Goal: Task Accomplishment & Management: Use online tool/utility

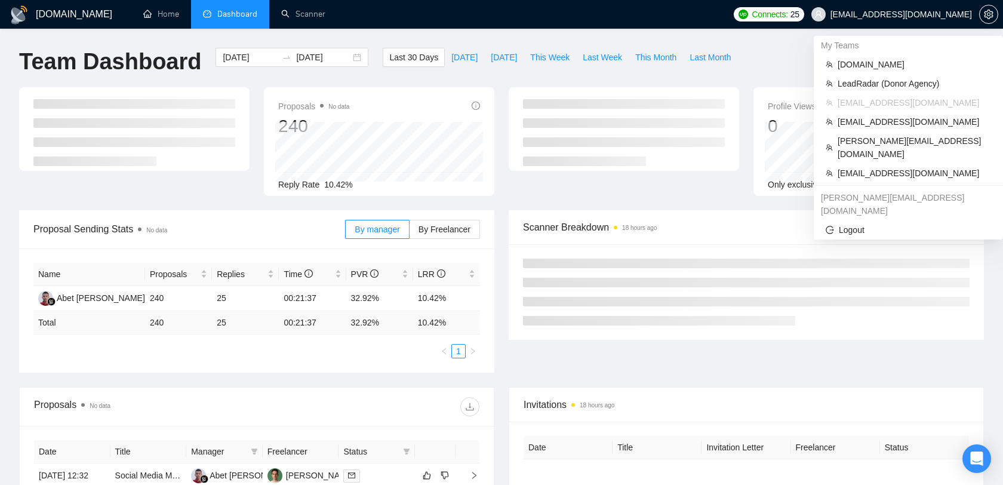
click at [933, 19] on span "[EMAIL_ADDRESS][DOMAIN_NAME]" at bounding box center [891, 14] width 175 height 38
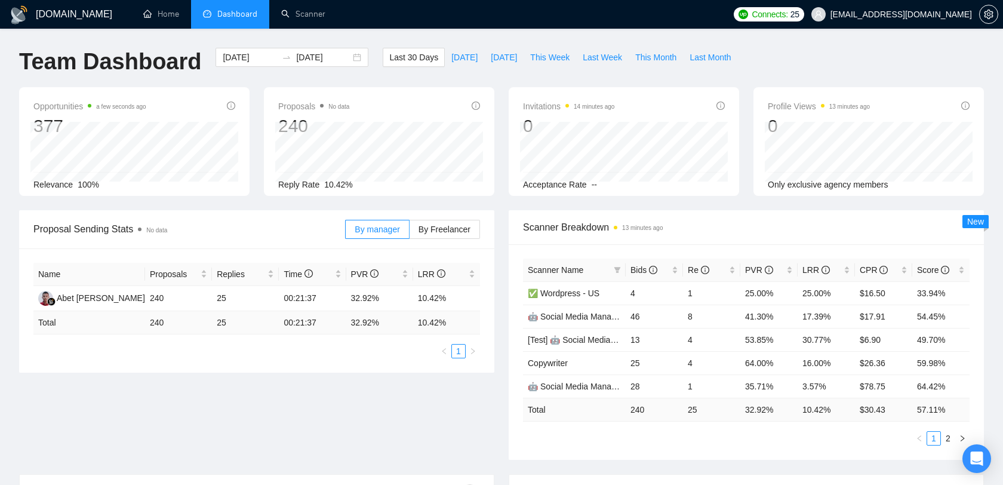
click at [887, 14] on span "[EMAIL_ADDRESS][DOMAIN_NAME]" at bounding box center [900, 14] width 141 height 0
click at [320, 19] on link "Scanner" at bounding box center [303, 14] width 44 height 10
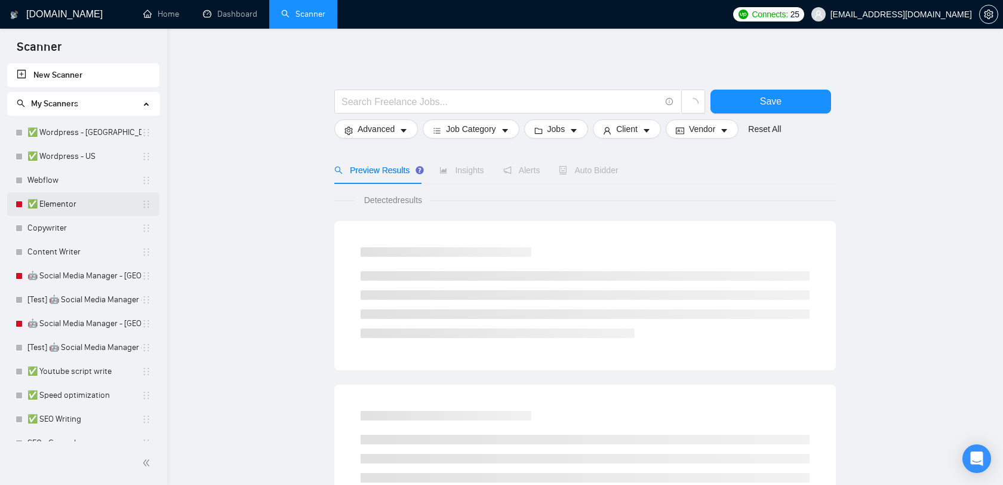
click at [93, 203] on link "✅ Elementor" at bounding box center [84, 204] width 114 height 24
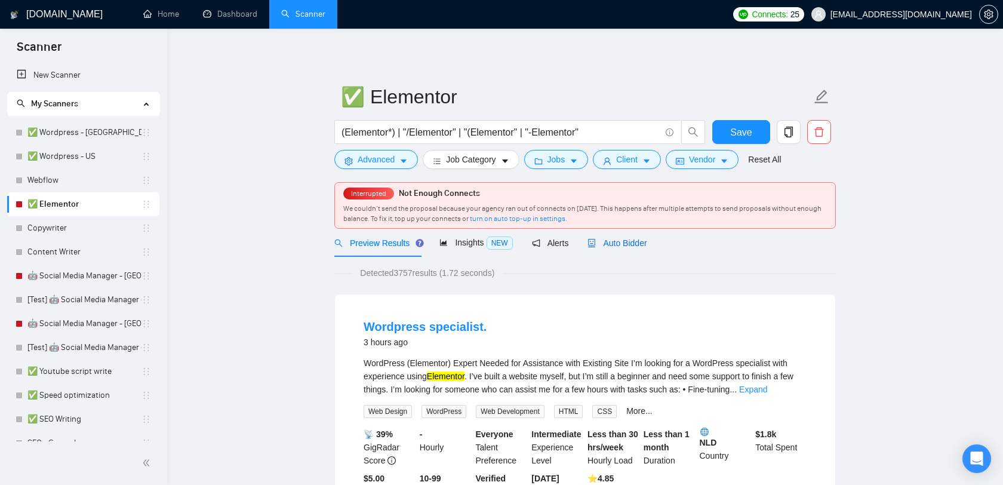
click at [623, 238] on span "Auto Bidder" at bounding box center [616, 243] width 59 height 10
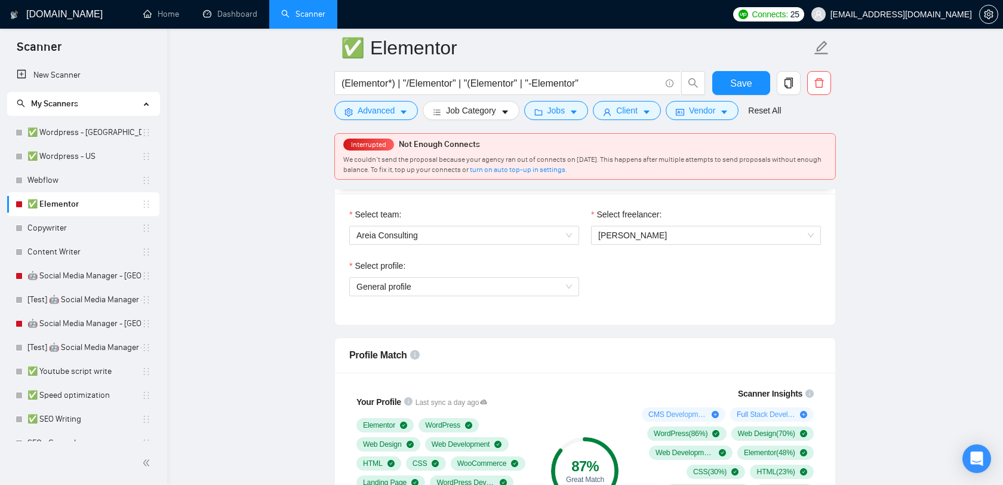
scroll to position [618, 0]
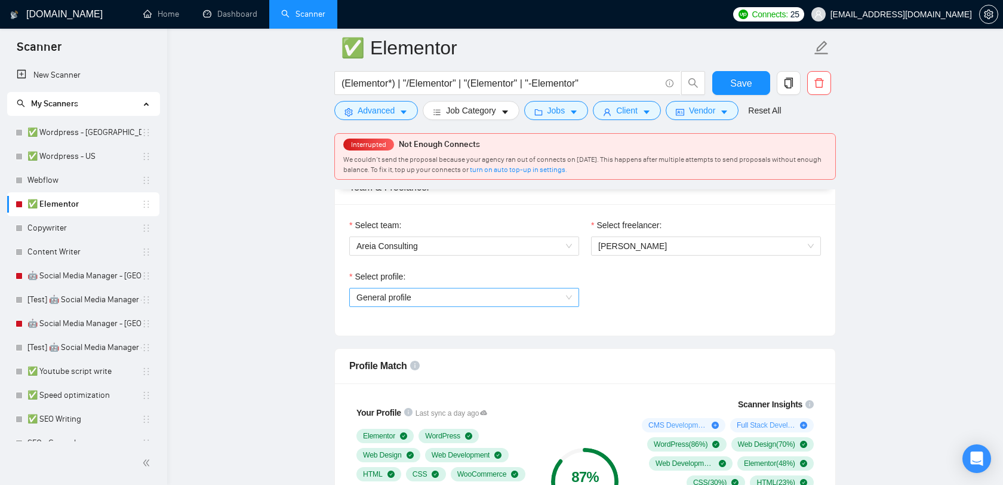
click at [545, 299] on span "General profile" at bounding box center [463, 297] width 215 height 18
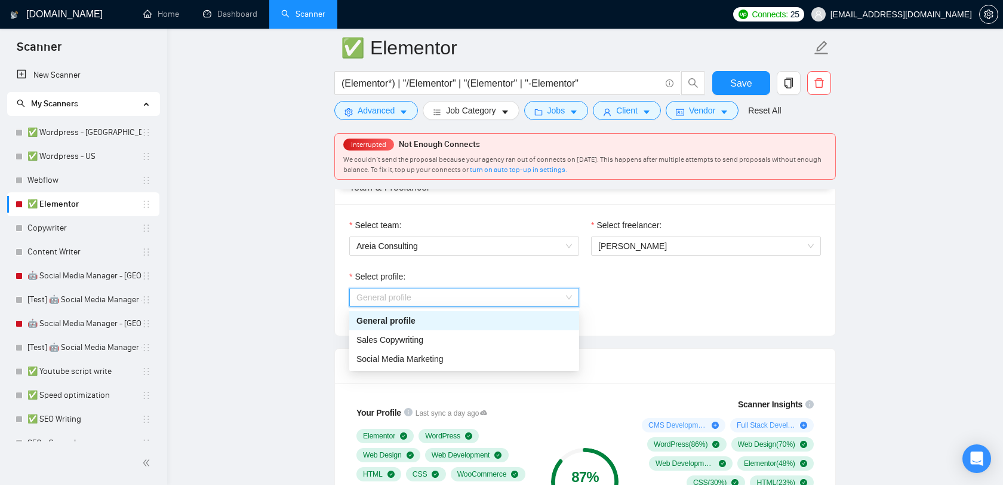
click at [545, 299] on span "General profile" at bounding box center [463, 297] width 215 height 18
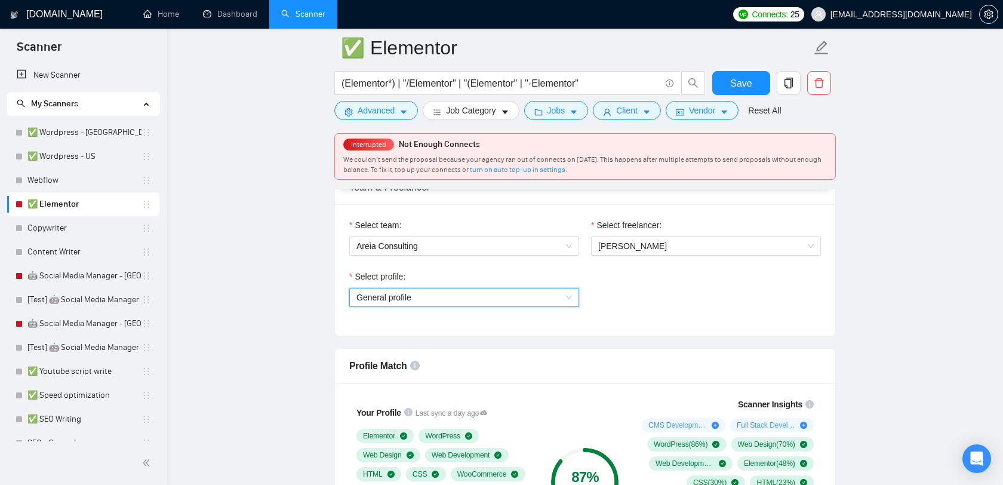
click at [630, 278] on div "Select profile: General profile General profile" at bounding box center [584, 295] width 483 height 51
click at [923, 14] on span "[EMAIL_ADDRESS][DOMAIN_NAME]" at bounding box center [900, 14] width 141 height 0
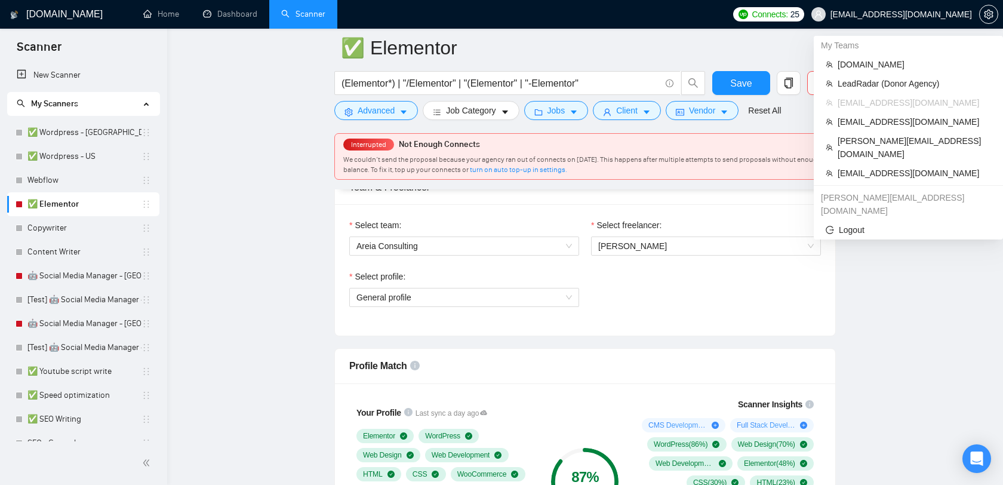
click at [911, 14] on span "[EMAIL_ADDRESS][DOMAIN_NAME]" at bounding box center [900, 14] width 141 height 0
click at [866, 167] on span "[EMAIL_ADDRESS][DOMAIN_NAME]" at bounding box center [913, 173] width 153 height 13
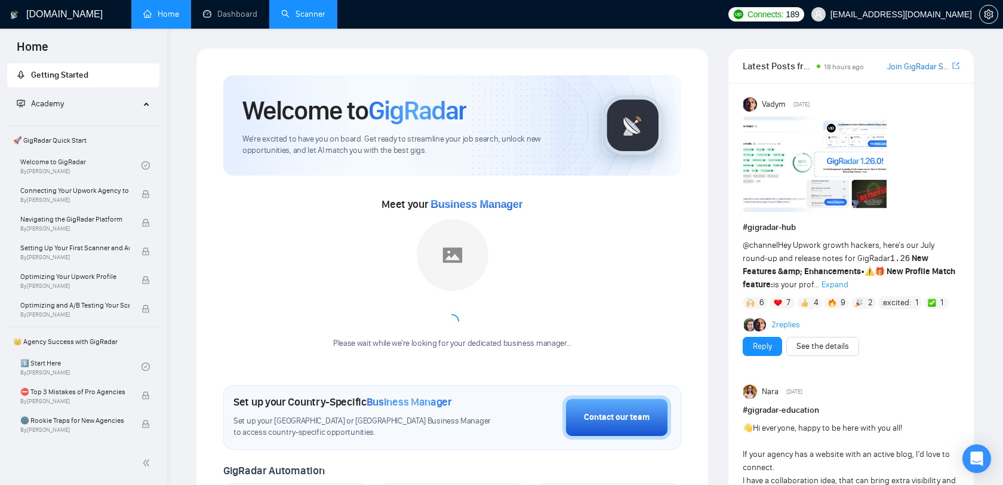
click at [293, 14] on link "Scanner" at bounding box center [303, 14] width 44 height 10
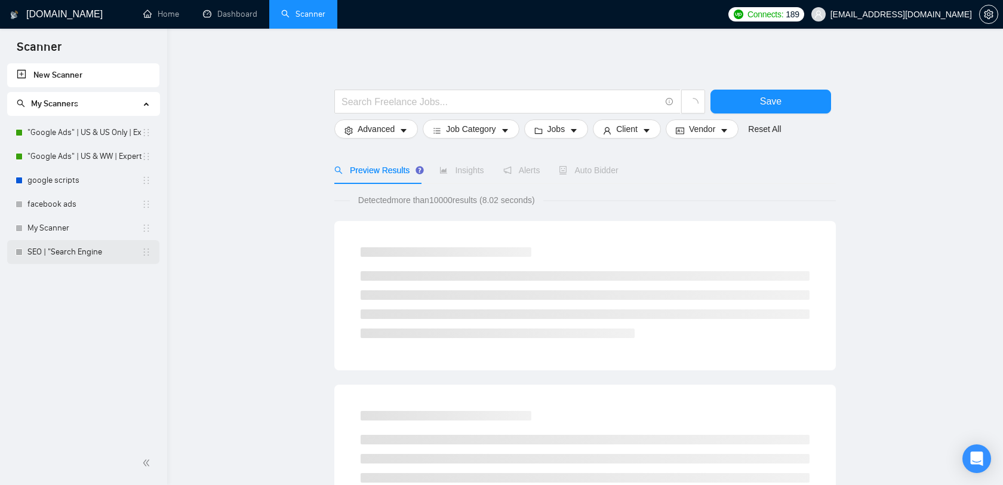
click at [112, 251] on link "SEO | "Search Engine" at bounding box center [84, 252] width 114 height 24
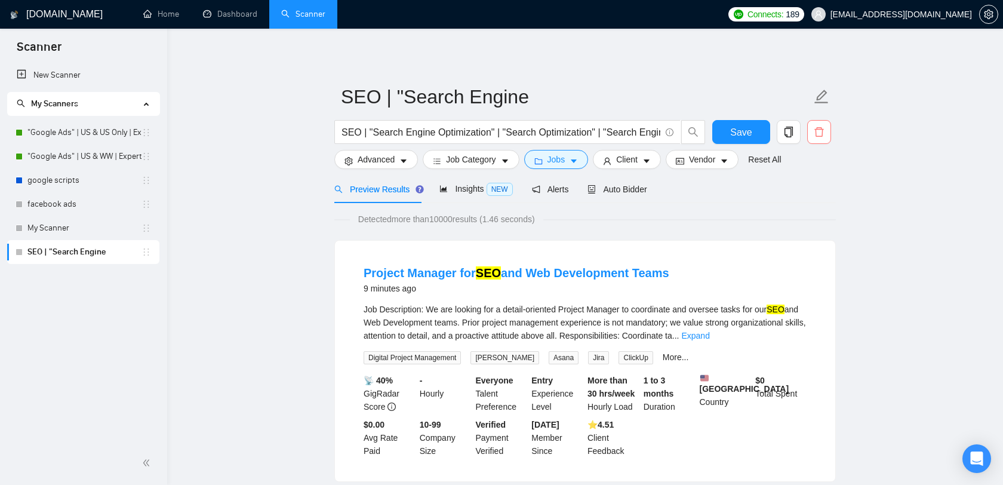
click at [820, 131] on icon "delete" at bounding box center [818, 132] width 11 height 11
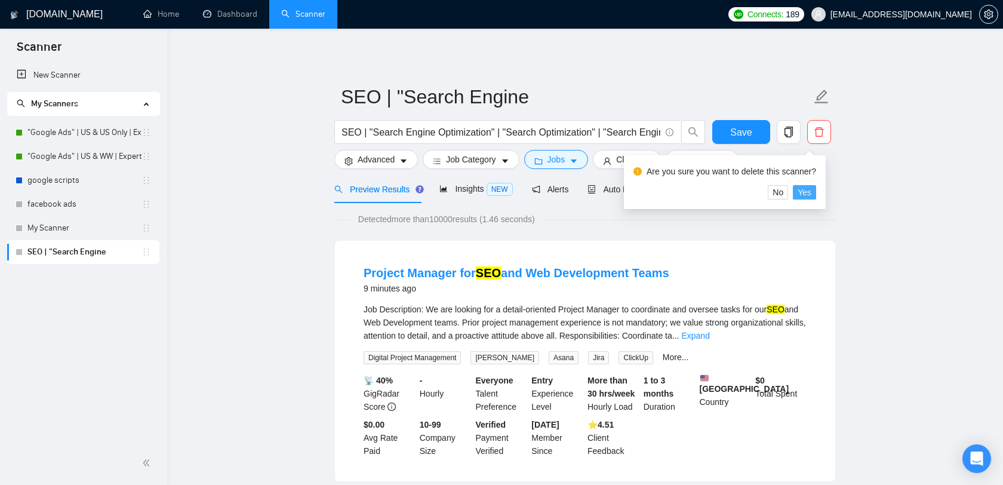
click at [807, 190] on span "Yes" at bounding box center [804, 192] width 14 height 13
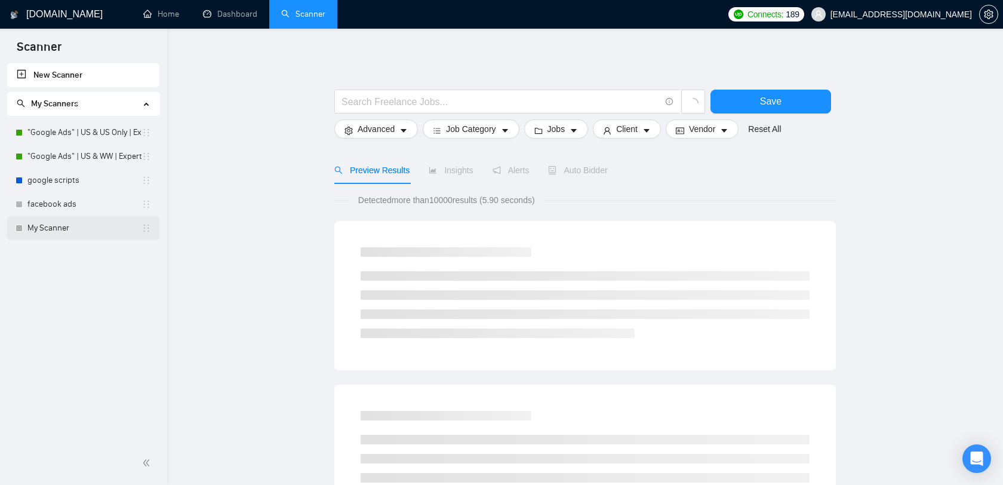
click at [100, 218] on link "My Scanner" at bounding box center [84, 228] width 114 height 24
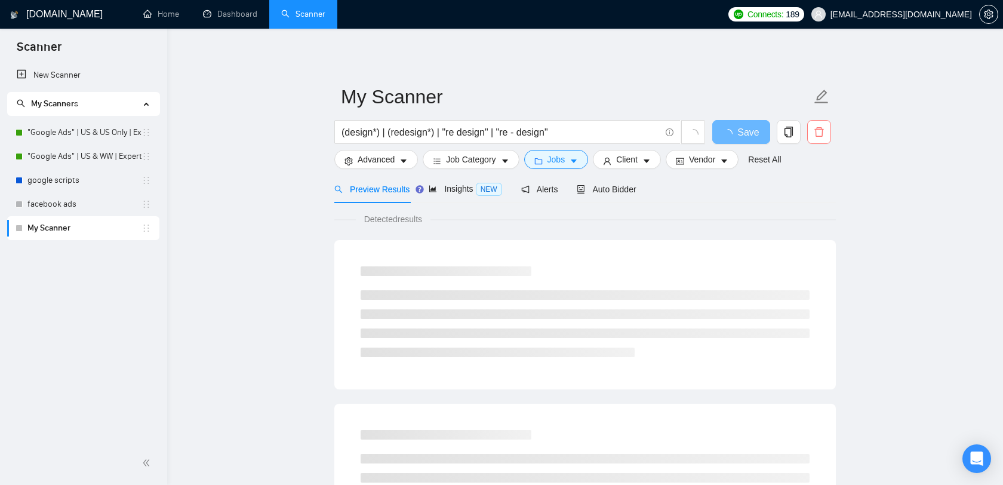
click at [818, 135] on icon "delete" at bounding box center [818, 132] width 11 height 11
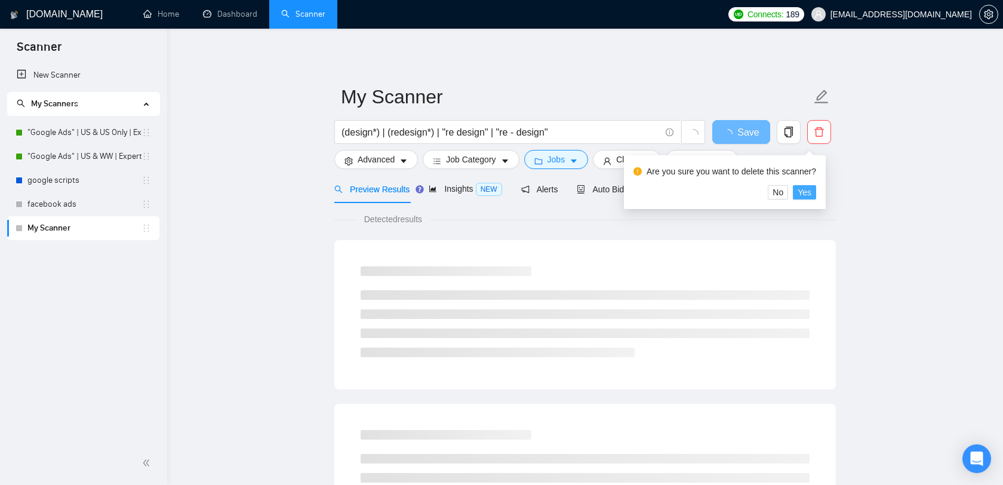
click at [811, 193] on span "Yes" at bounding box center [804, 192] width 14 height 13
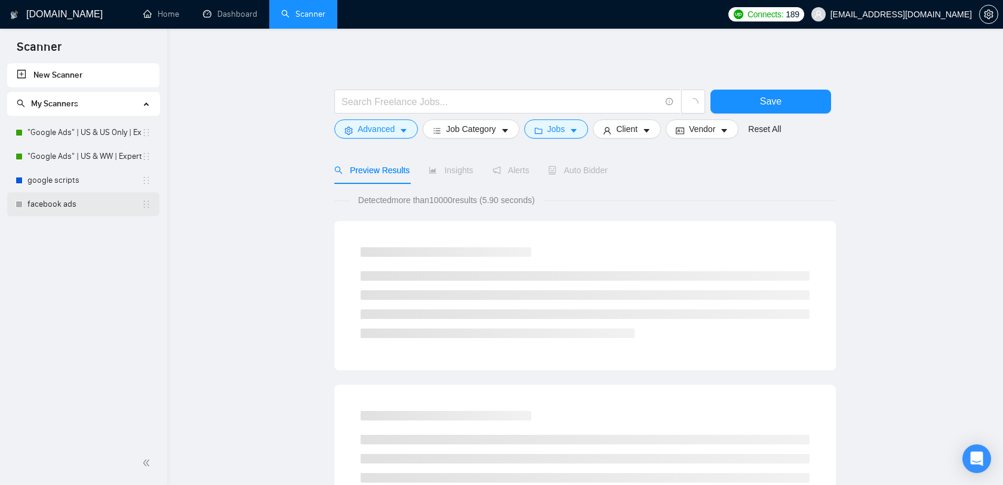
click at [94, 202] on link "facebook ads" at bounding box center [84, 204] width 114 height 24
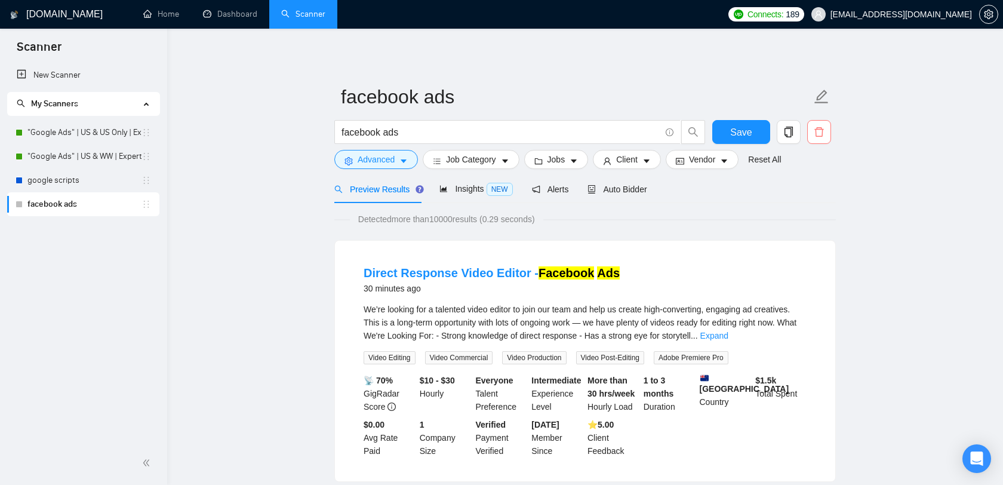
click at [819, 130] on icon "delete" at bounding box center [818, 132] width 11 height 11
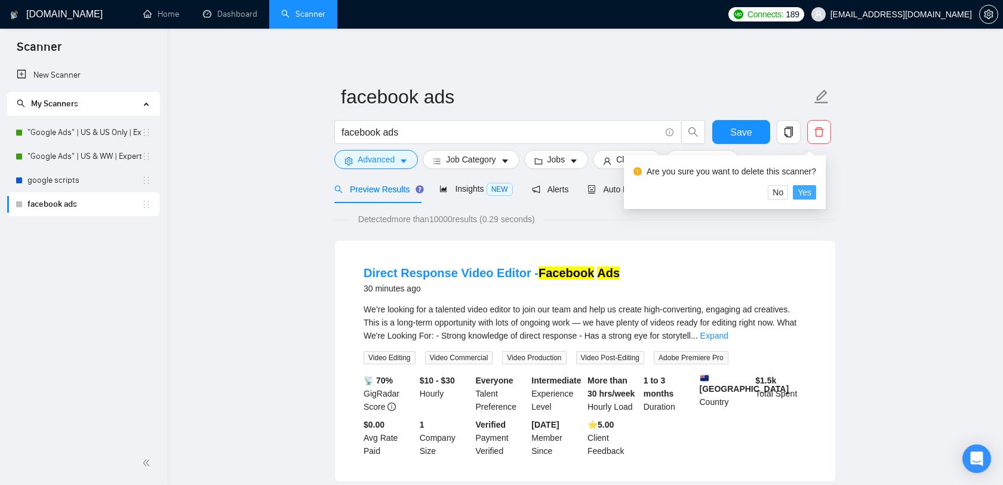
click at [811, 189] on span "Yes" at bounding box center [804, 192] width 14 height 13
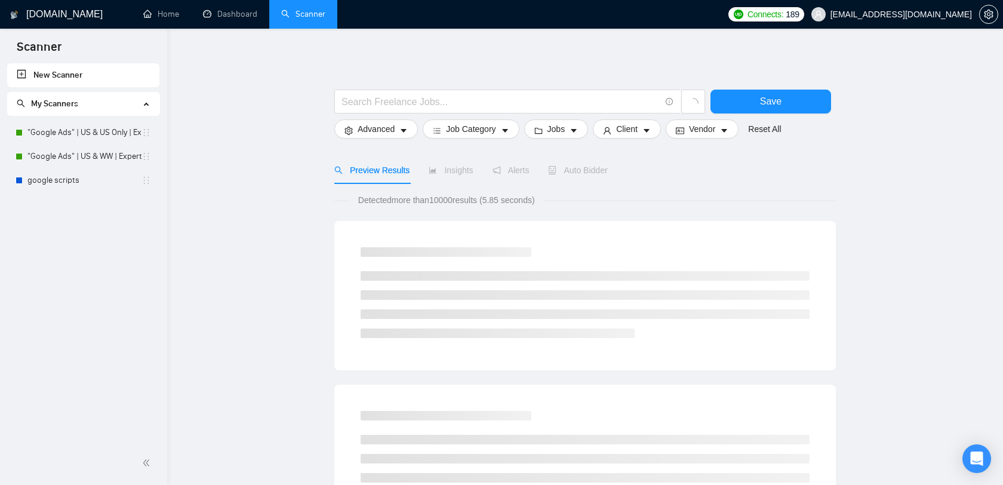
click at [923, 14] on span "[EMAIL_ADDRESS][DOMAIN_NAME]" at bounding box center [900, 14] width 141 height 0
